Goal: Task Accomplishment & Management: Manage account settings

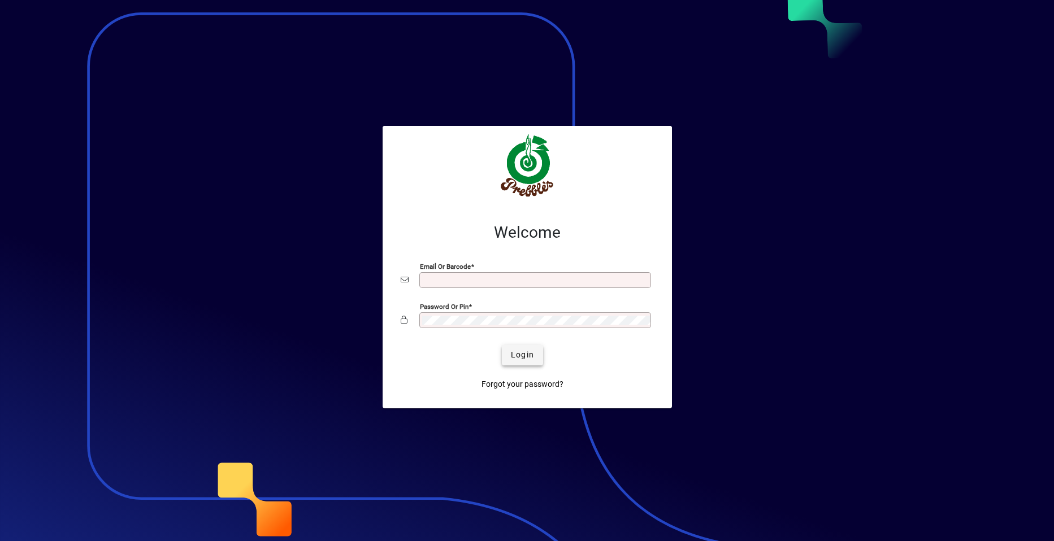
type input "**********"
drag, startPoint x: 520, startPoint y: 353, endPoint x: 502, endPoint y: 351, distance: 18.1
click at [519, 352] on span "Login" at bounding box center [522, 355] width 23 height 12
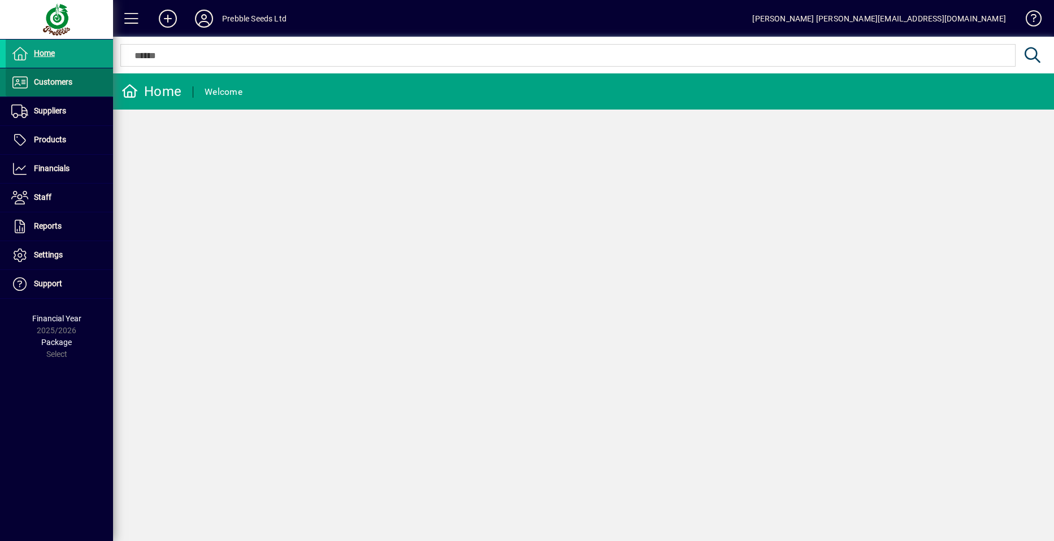
click at [62, 85] on span "Customers" at bounding box center [53, 81] width 38 height 9
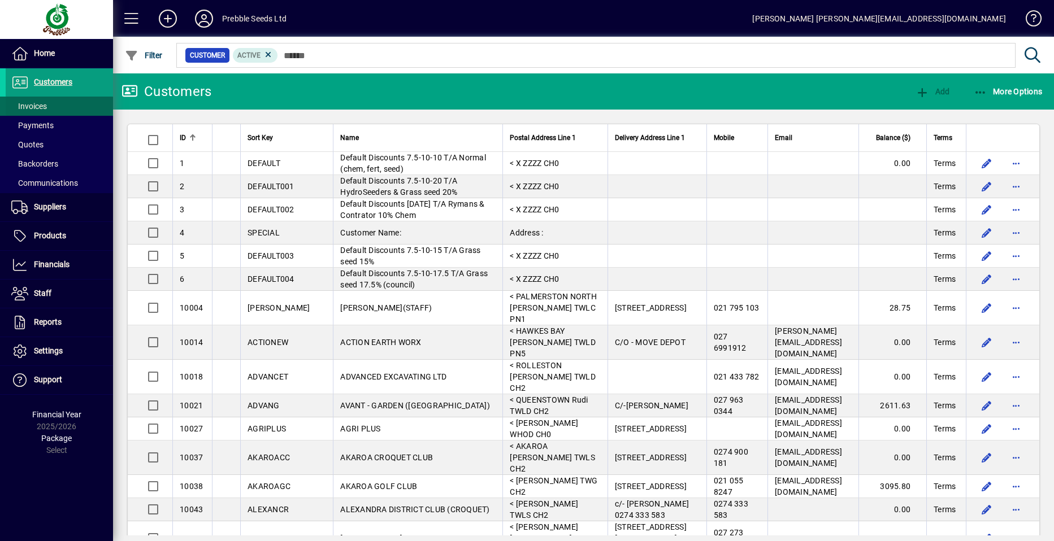
click at [54, 107] on span at bounding box center [59, 106] width 107 height 27
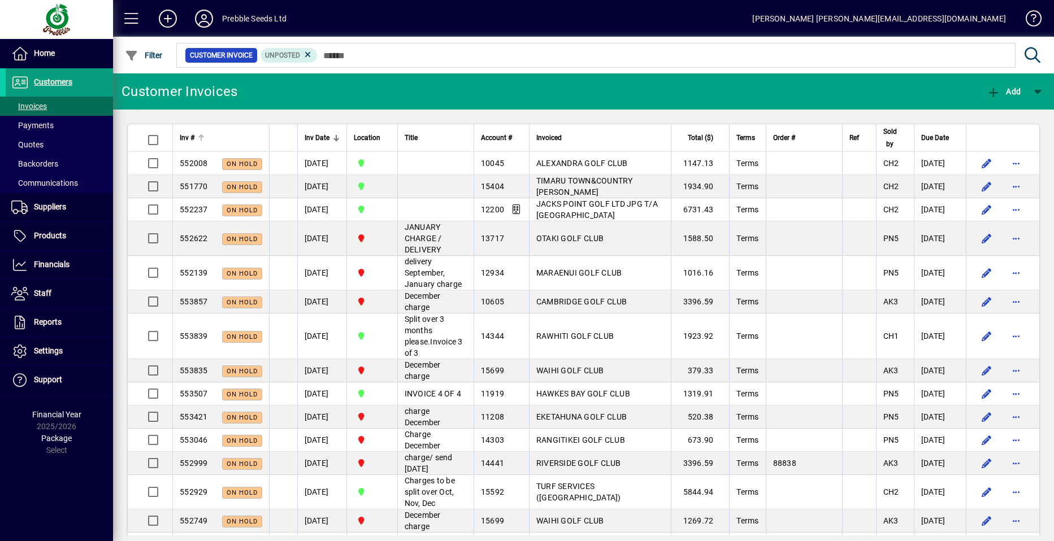
click at [186, 138] on span "Inv #" at bounding box center [187, 138] width 15 height 12
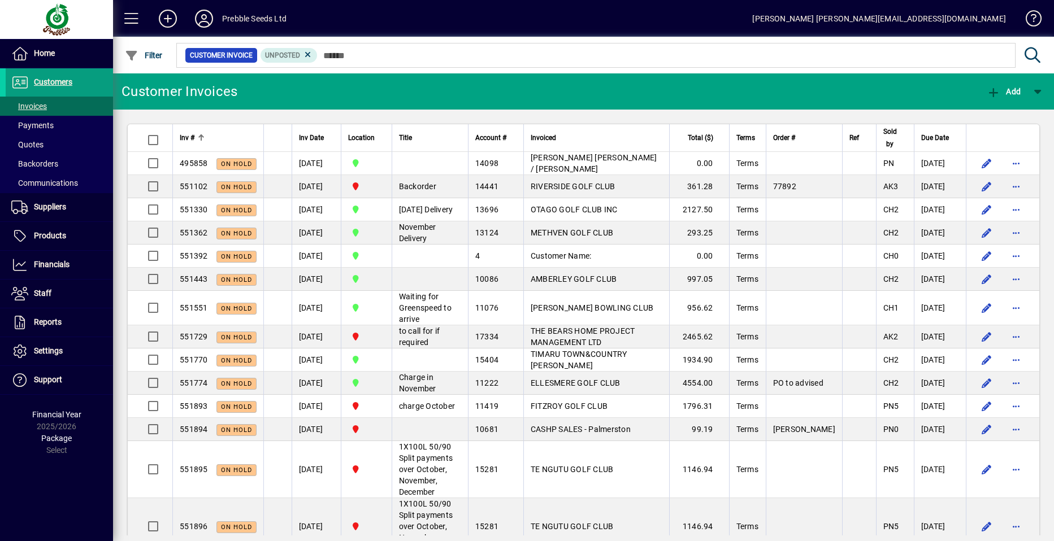
click at [186, 138] on span "Inv #" at bounding box center [187, 138] width 15 height 12
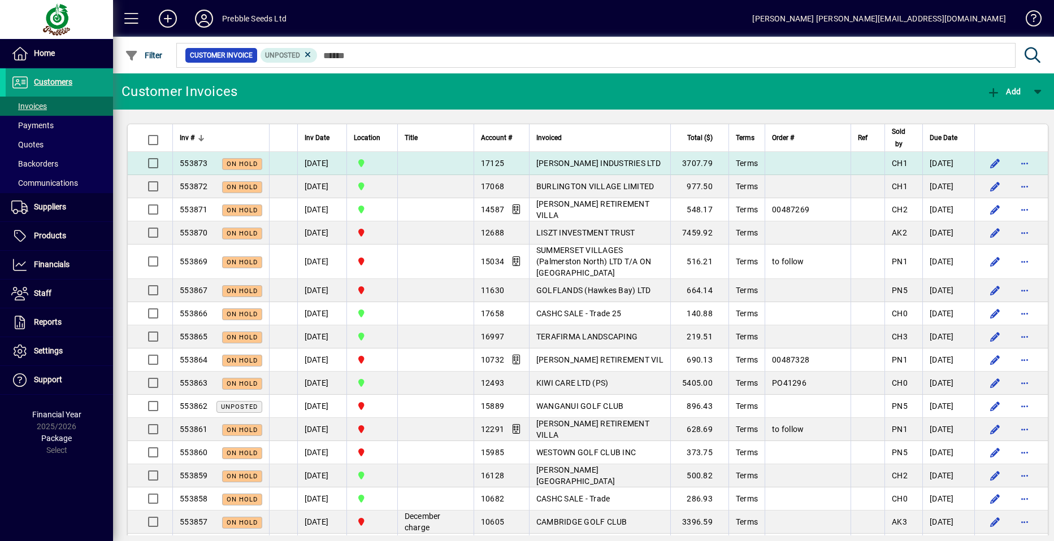
click at [571, 163] on span "[PERSON_NAME] INDUSTRIES LTD" at bounding box center [598, 163] width 124 height 9
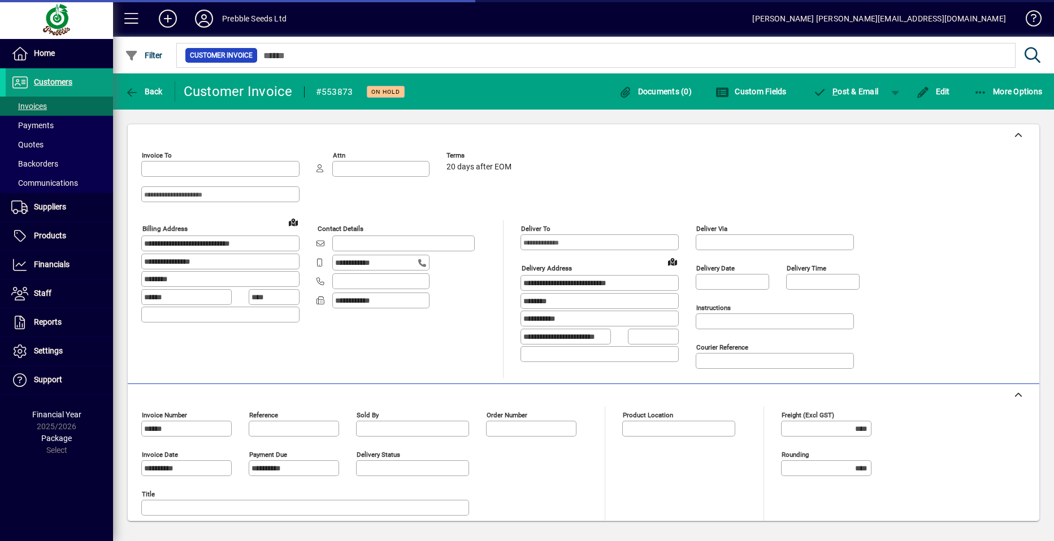
type input "**********"
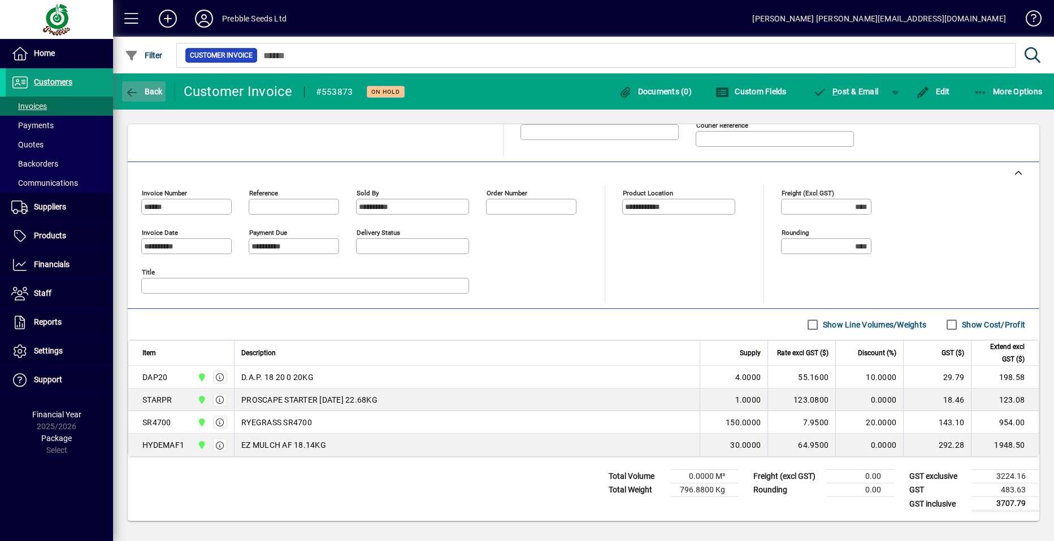
click at [140, 88] on span "Back" at bounding box center [144, 91] width 38 height 9
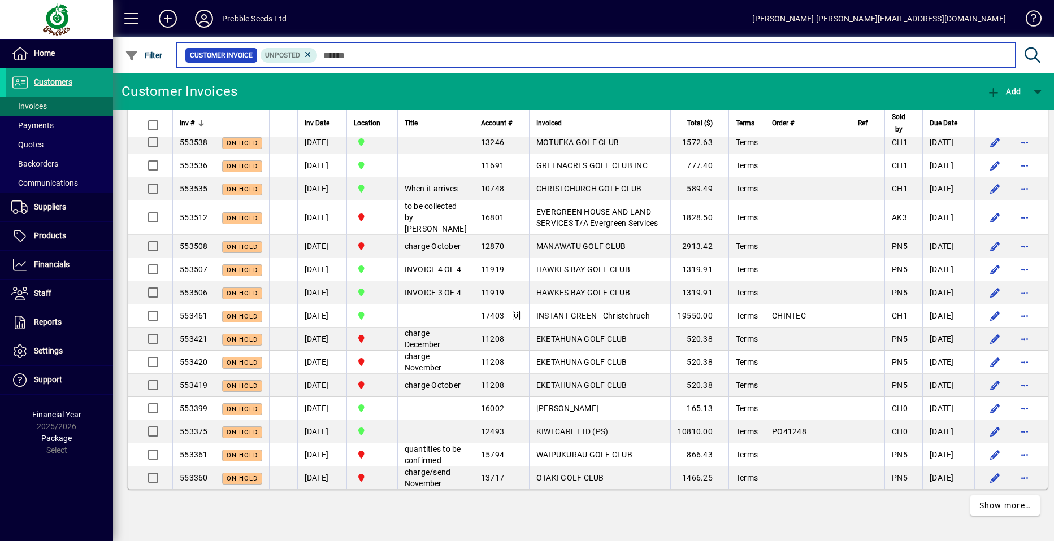
scroll to position [2092, 0]
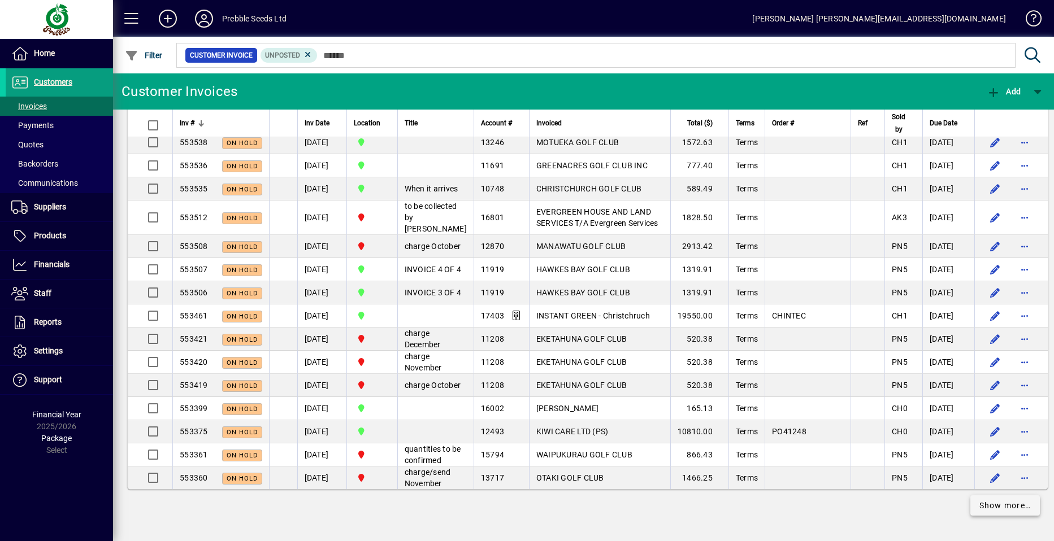
click at [1005, 503] on span "Show more…" at bounding box center [1005, 506] width 52 height 12
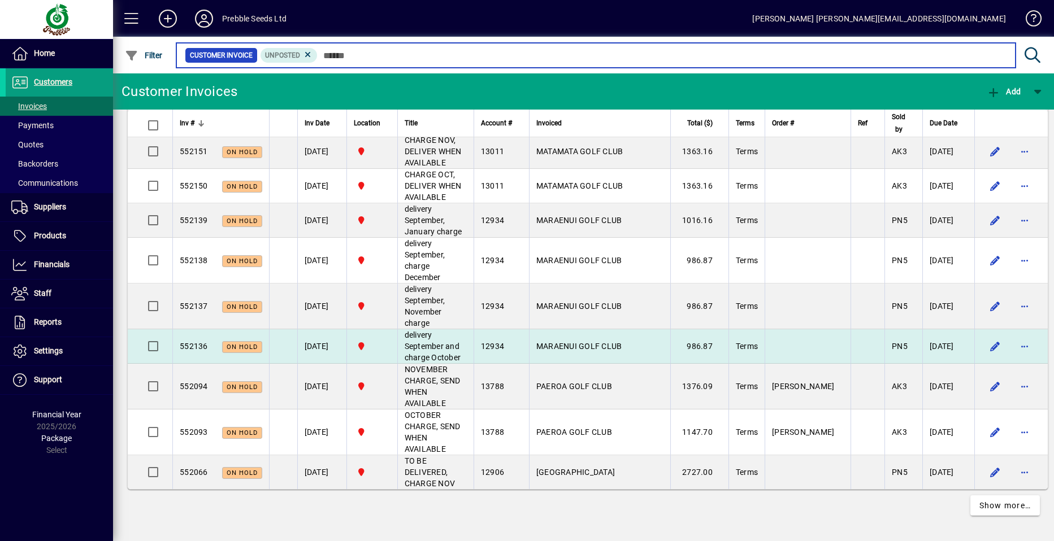
scroll to position [4815, 0]
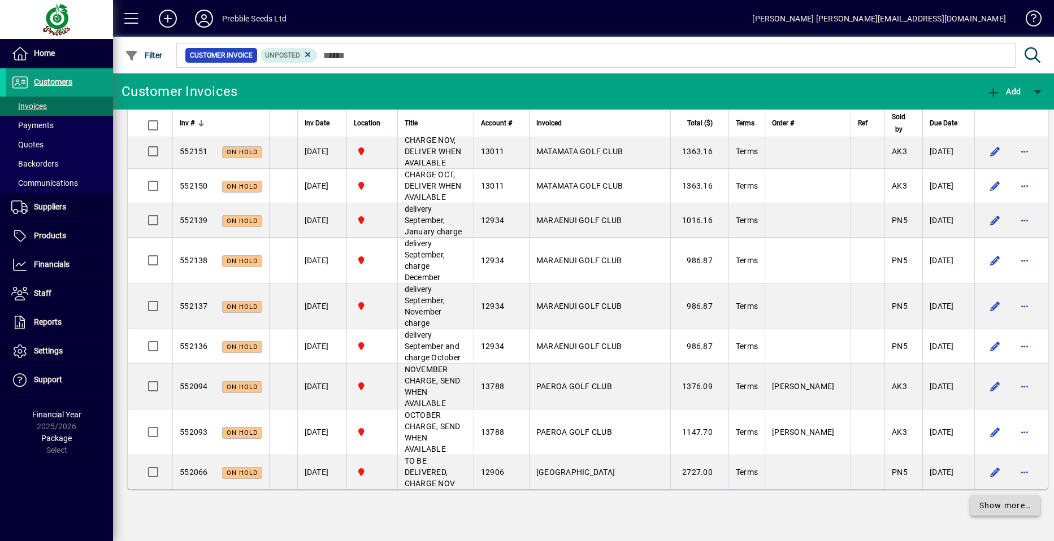
click at [979, 506] on span "Show more…" at bounding box center [1005, 506] width 52 height 12
